Goal: Find specific page/section: Find specific page/section

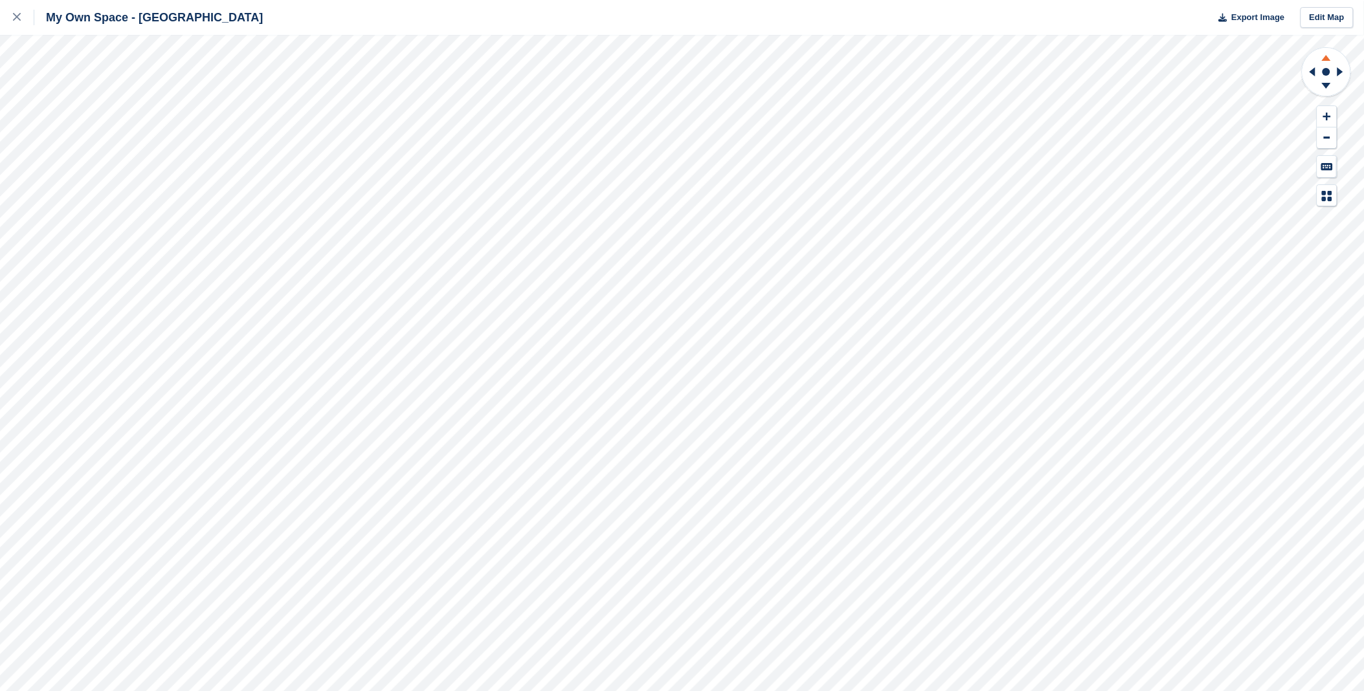
click at [1328, 59] on icon at bounding box center [1326, 58] width 9 height 6
click at [1336, 67] on icon at bounding box center [1342, 72] width 16 height 34
click at [1329, 82] on icon at bounding box center [1327, 88] width 34 height 16
click at [1327, 58] on icon at bounding box center [1326, 58] width 9 height 6
click at [1310, 68] on icon at bounding box center [1310, 72] width 16 height 34
